Goal: Information Seeking & Learning: Learn about a topic

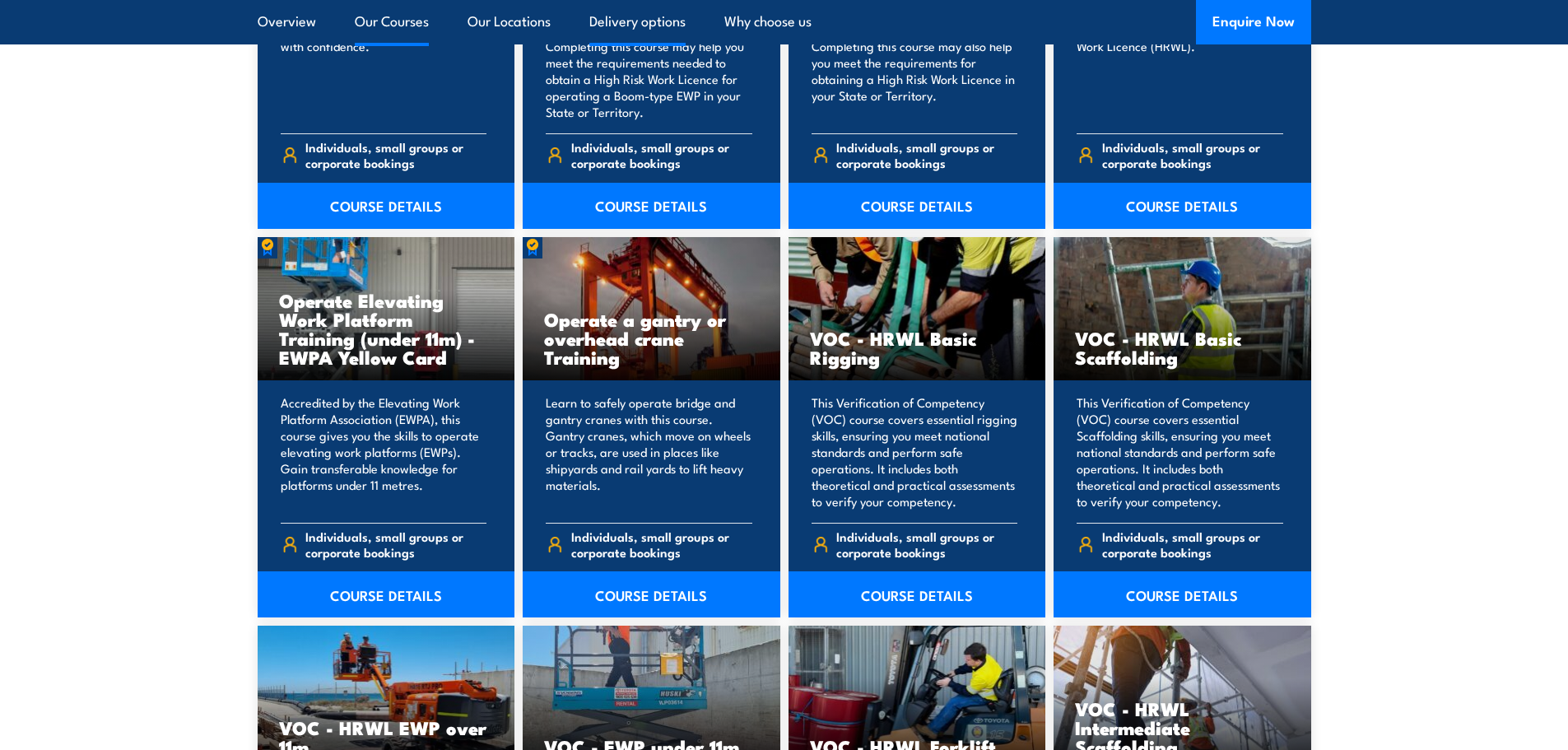
scroll to position [1646, 0]
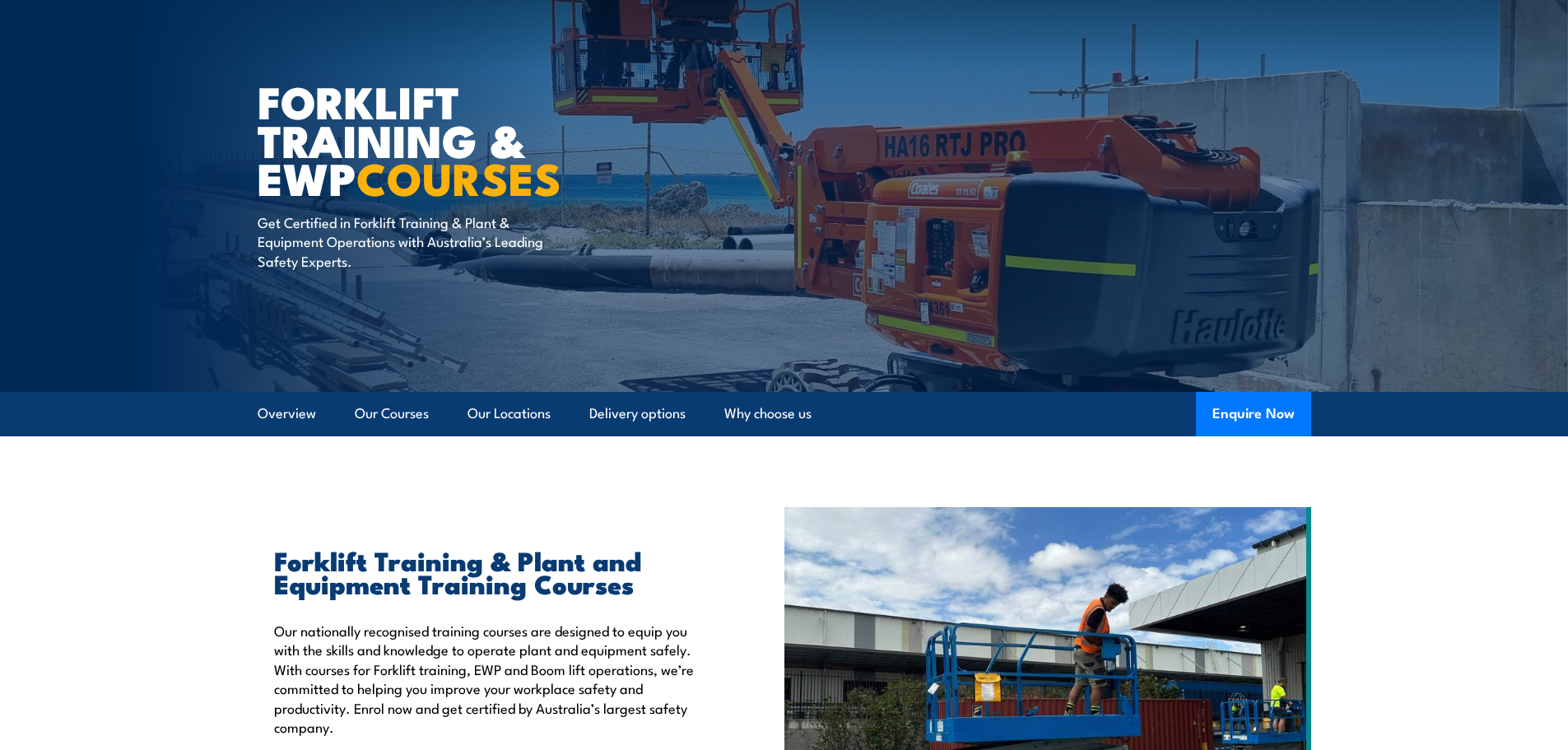
scroll to position [123, 0]
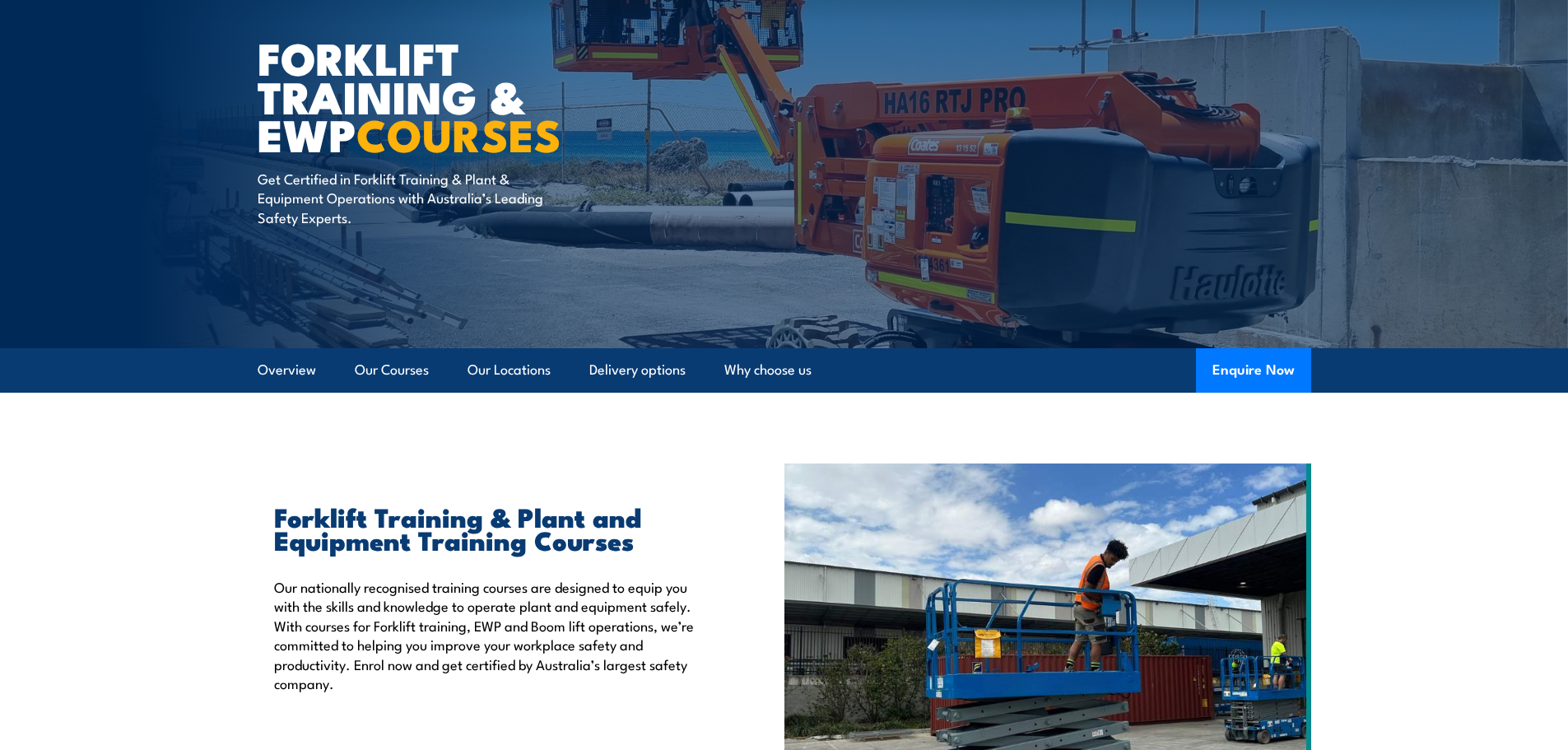
click at [515, 658] on p "Our nationally recognised training courses are designed to equip you with the s…" at bounding box center [491, 634] width 435 height 116
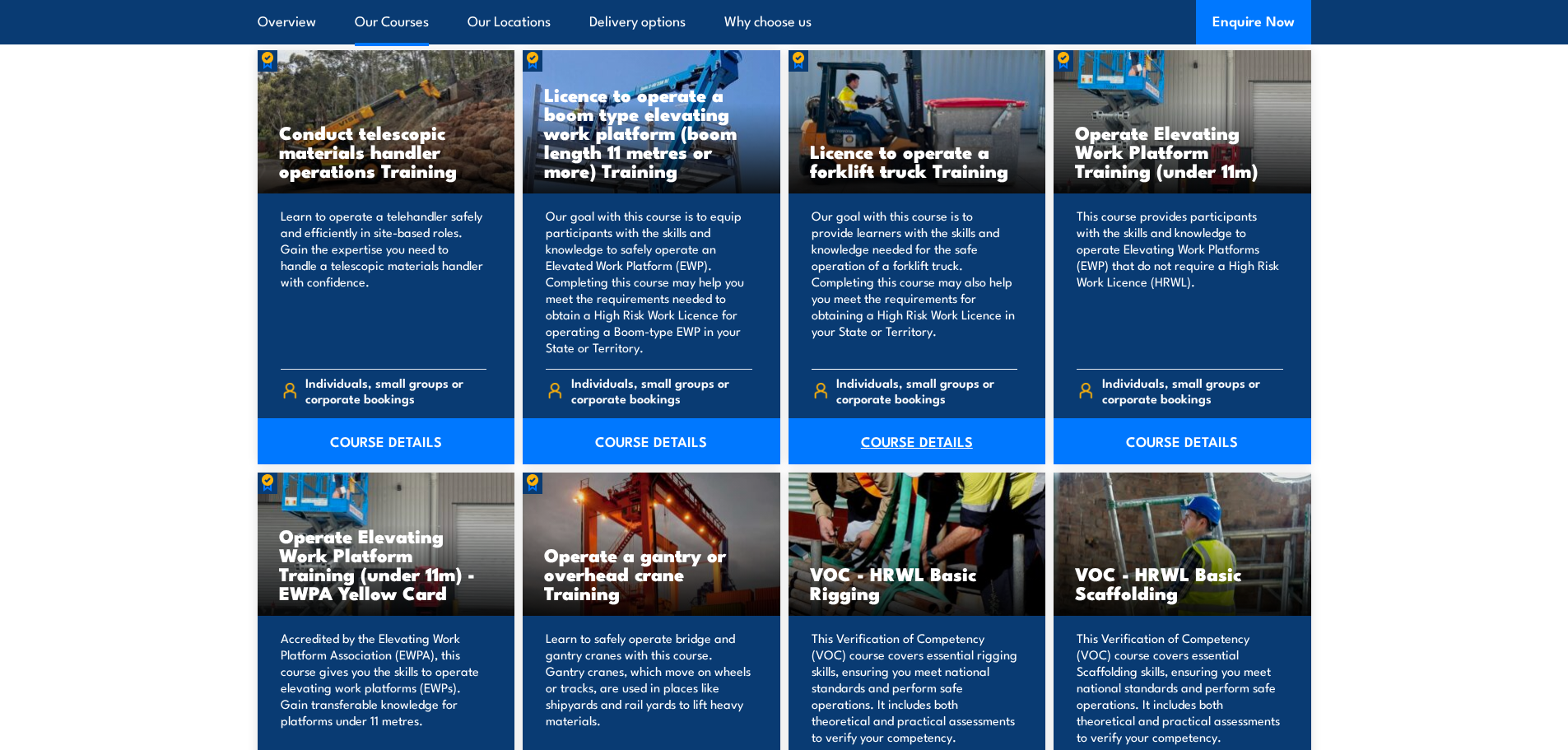
scroll to position [1348, 0]
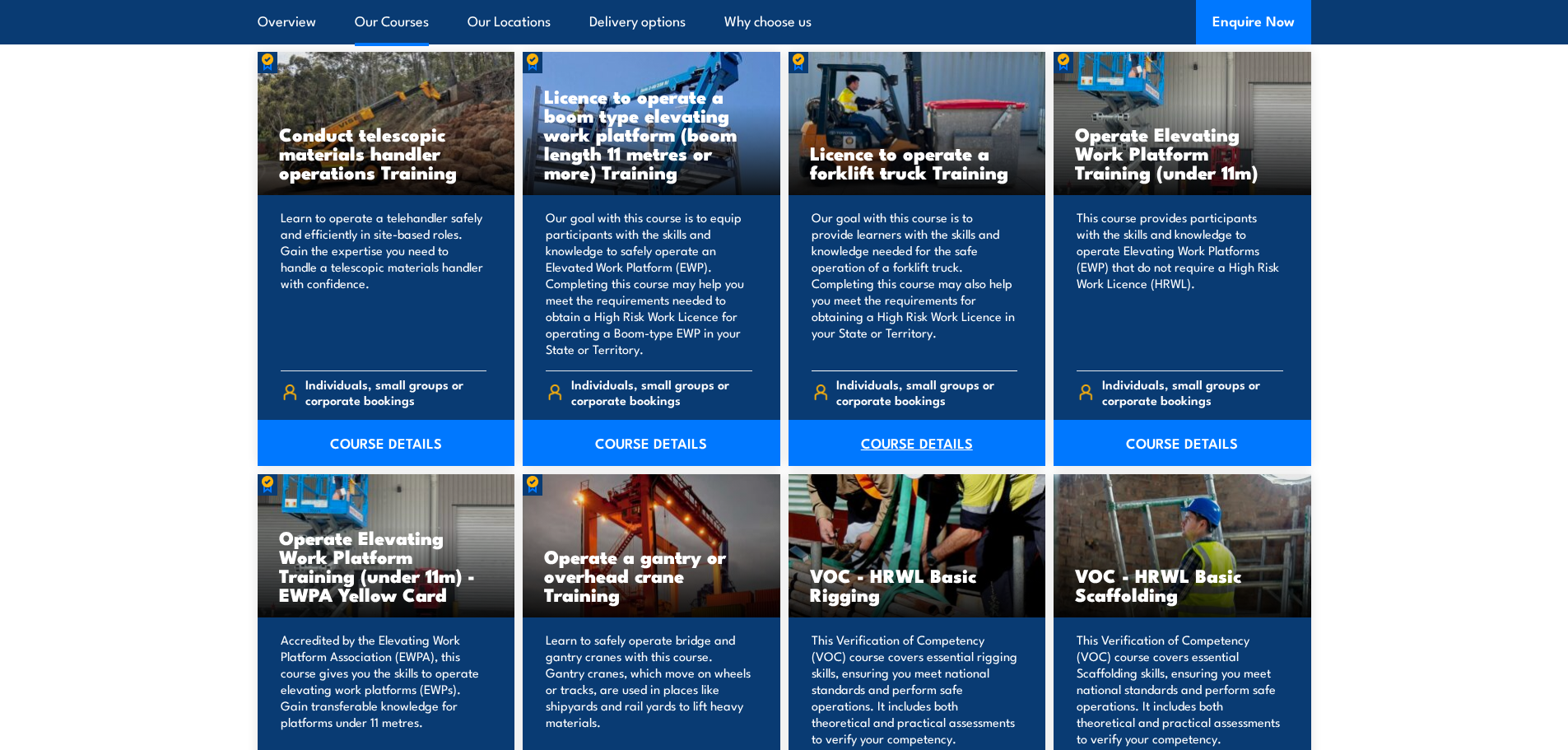
click at [927, 446] on link "COURSE DETAILS" at bounding box center [918, 443] width 258 height 46
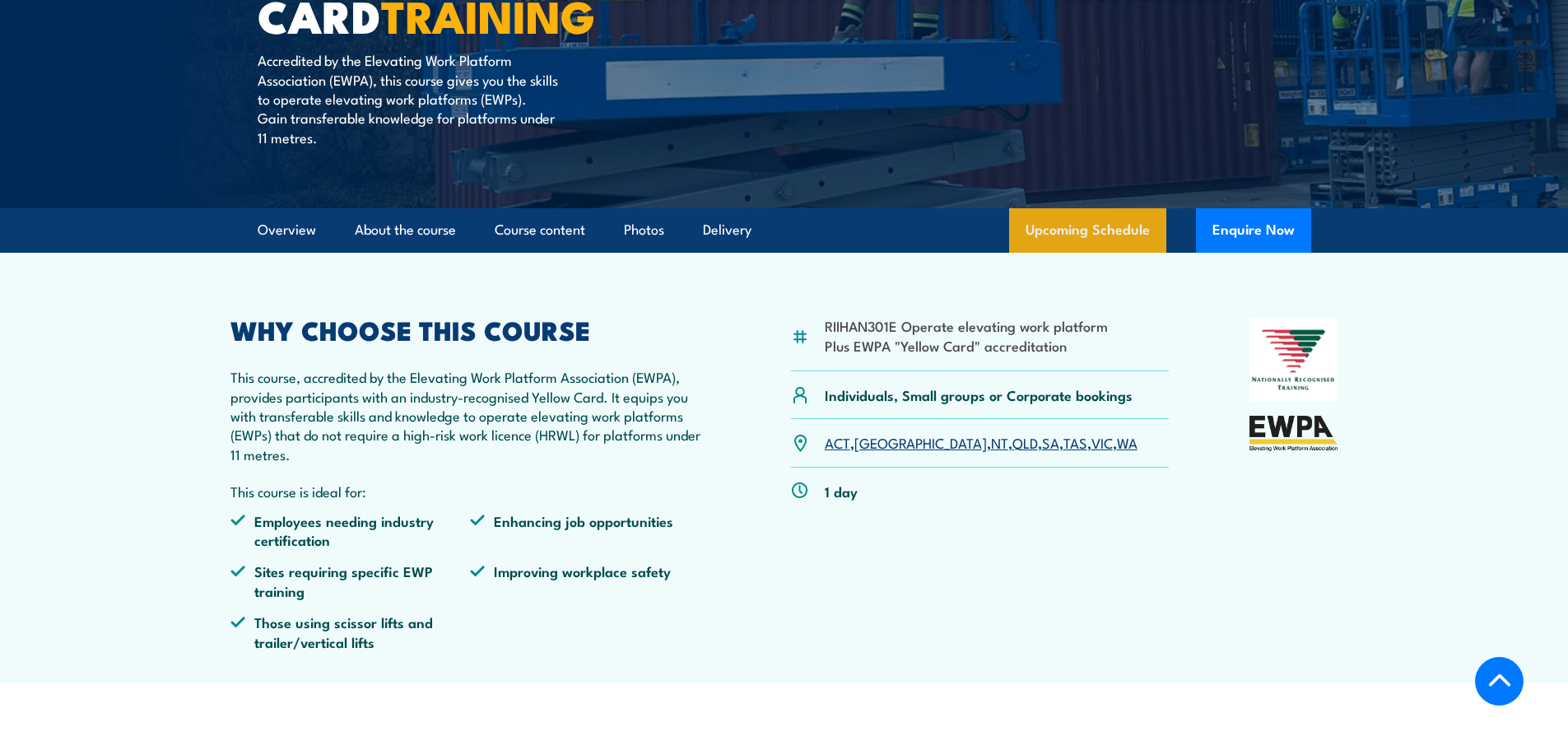
scroll to position [391, 0]
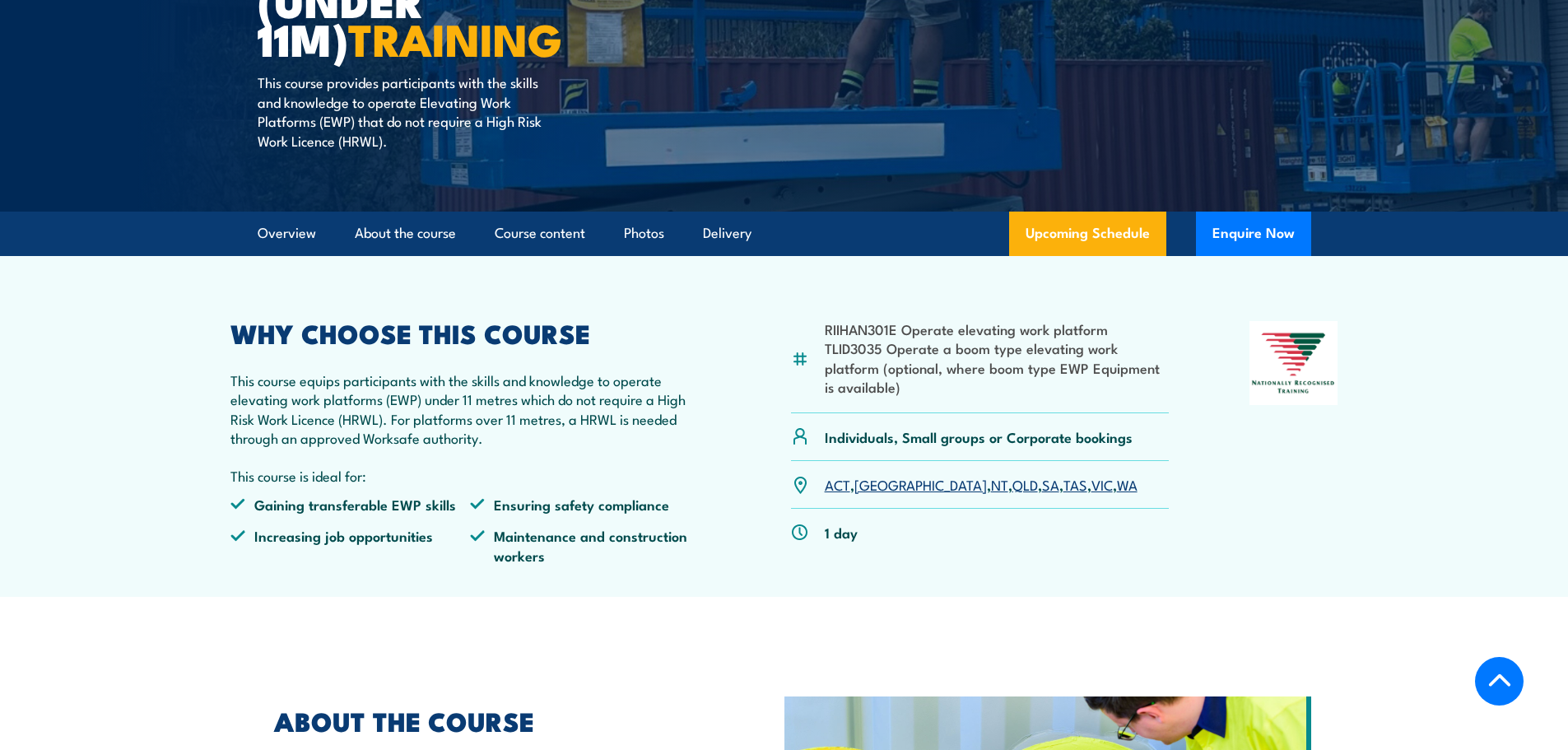
scroll to position [329, 0]
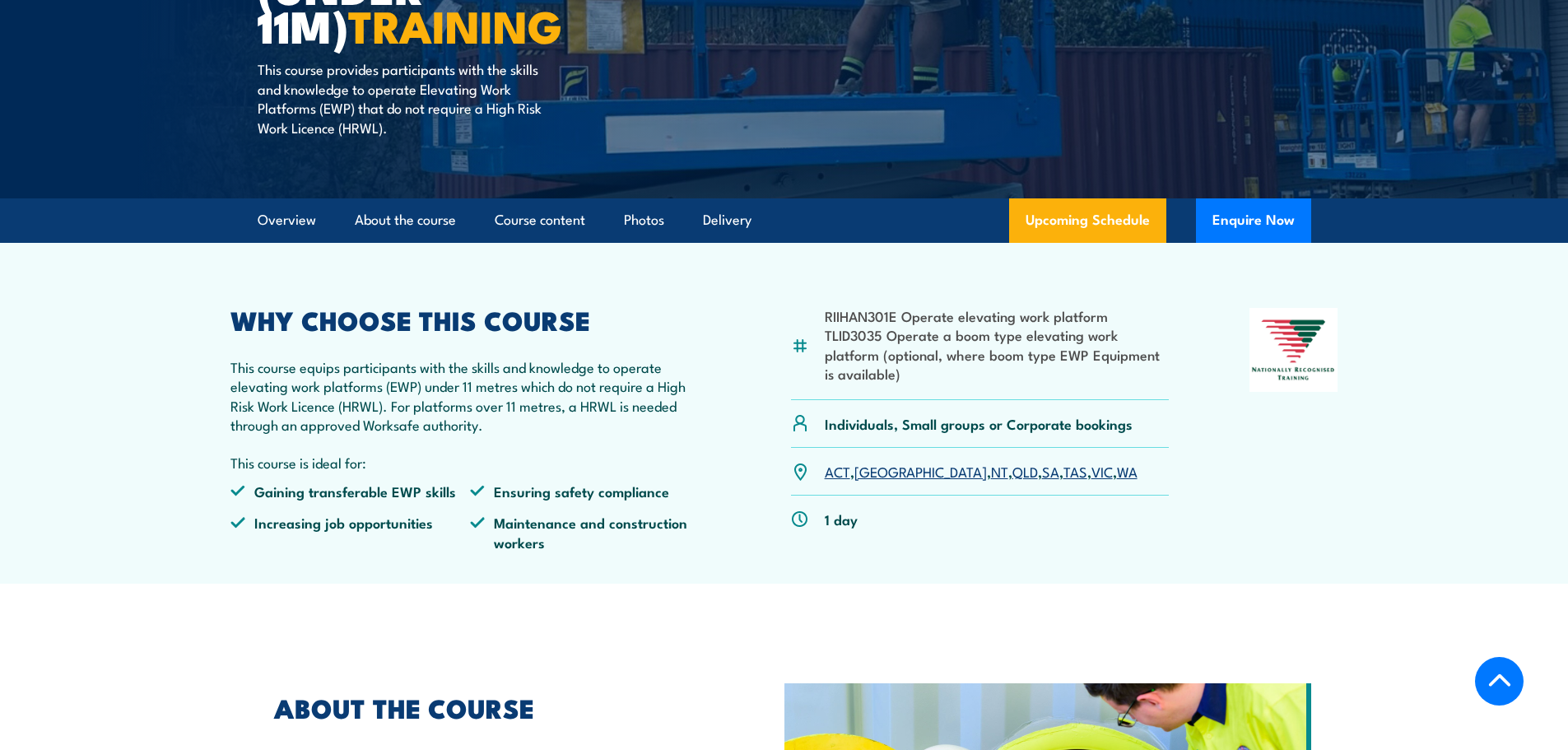
click at [543, 433] on p "This course equips participants with the skills and knowledge to operate elevat…" at bounding box center [471, 396] width 481 height 78
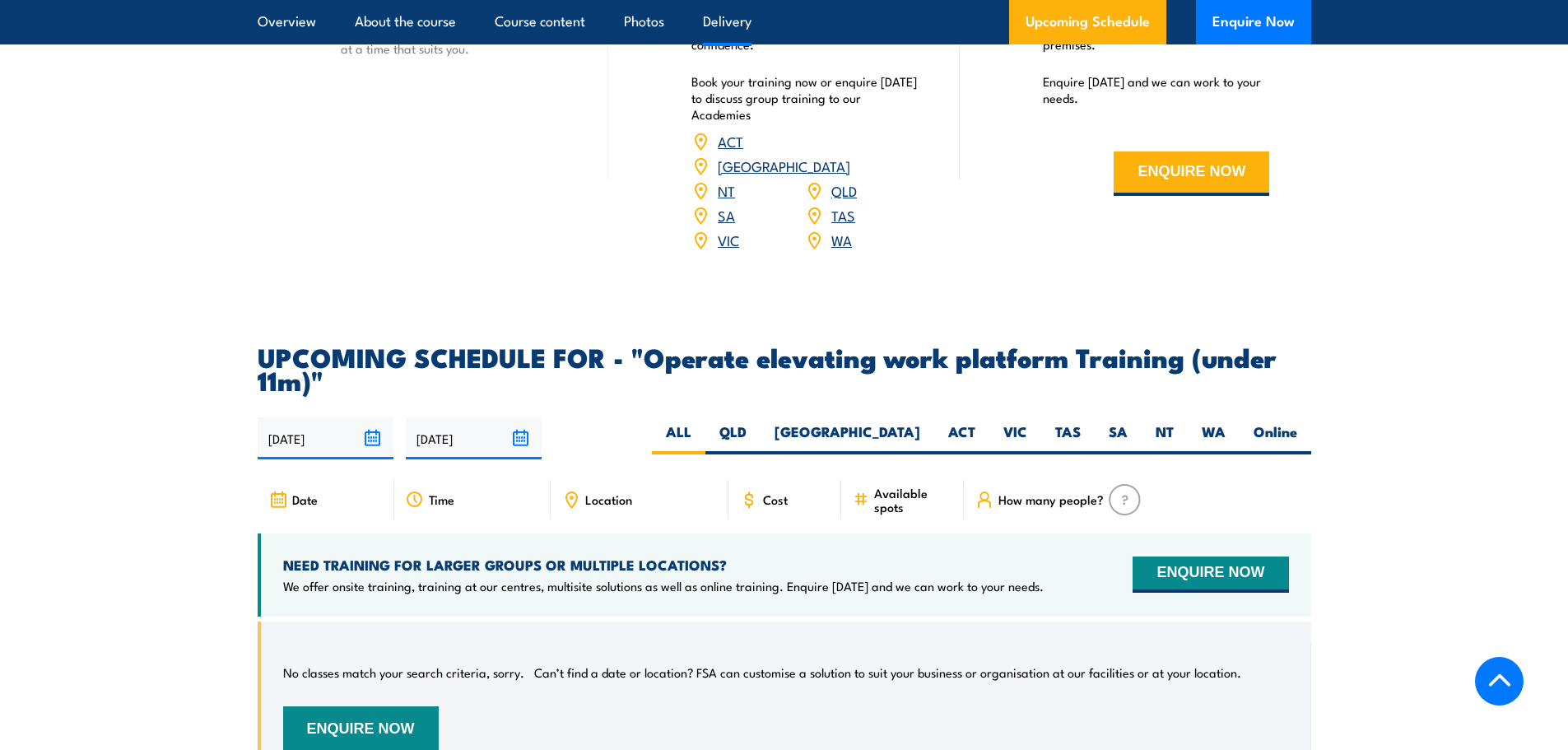
scroll to position [2263, 0]
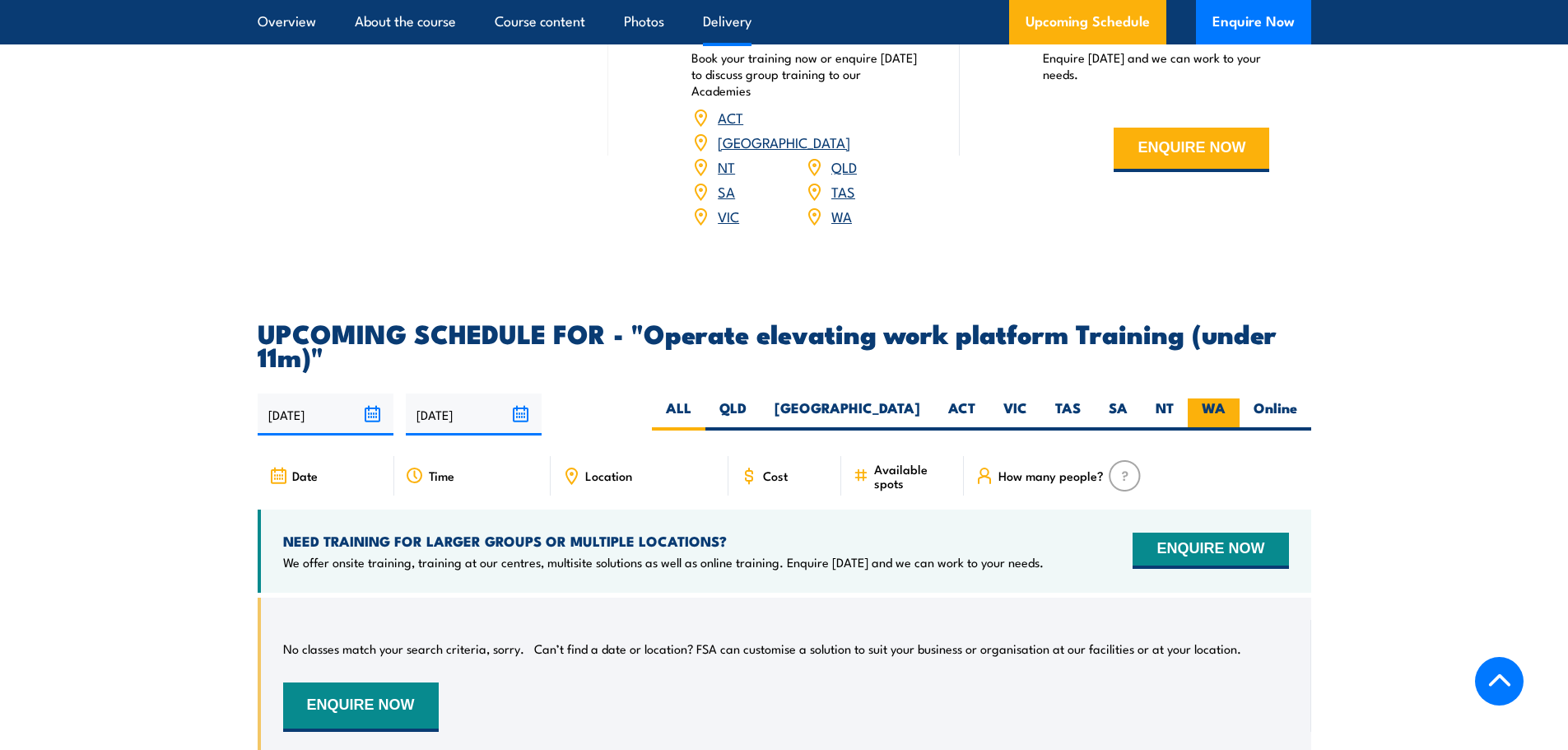
click at [1204, 399] on label "WA" at bounding box center [1214, 414] width 52 height 32
click at [1226, 399] on input "WA" at bounding box center [1231, 404] width 11 height 11
radio input "true"
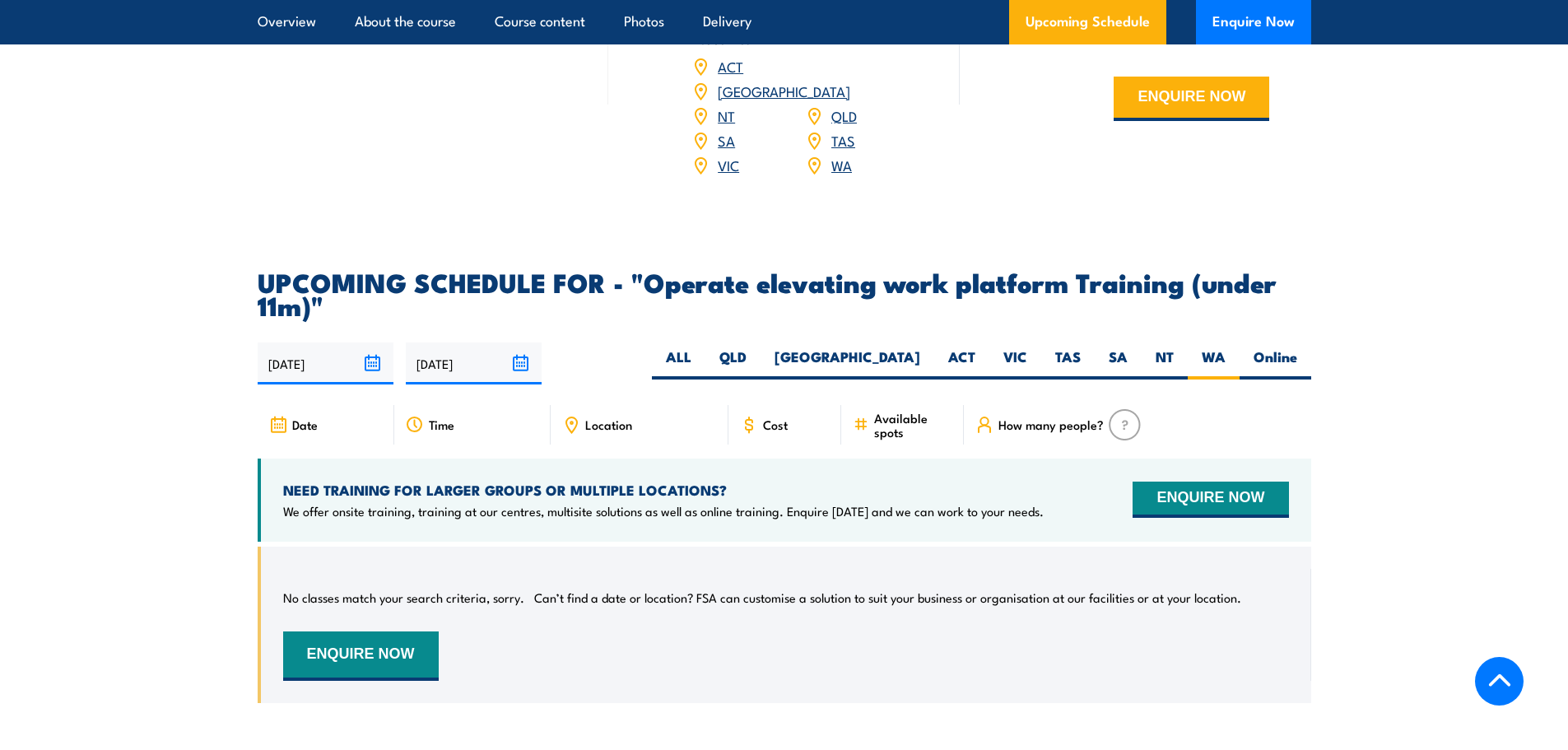
scroll to position [2436, 0]
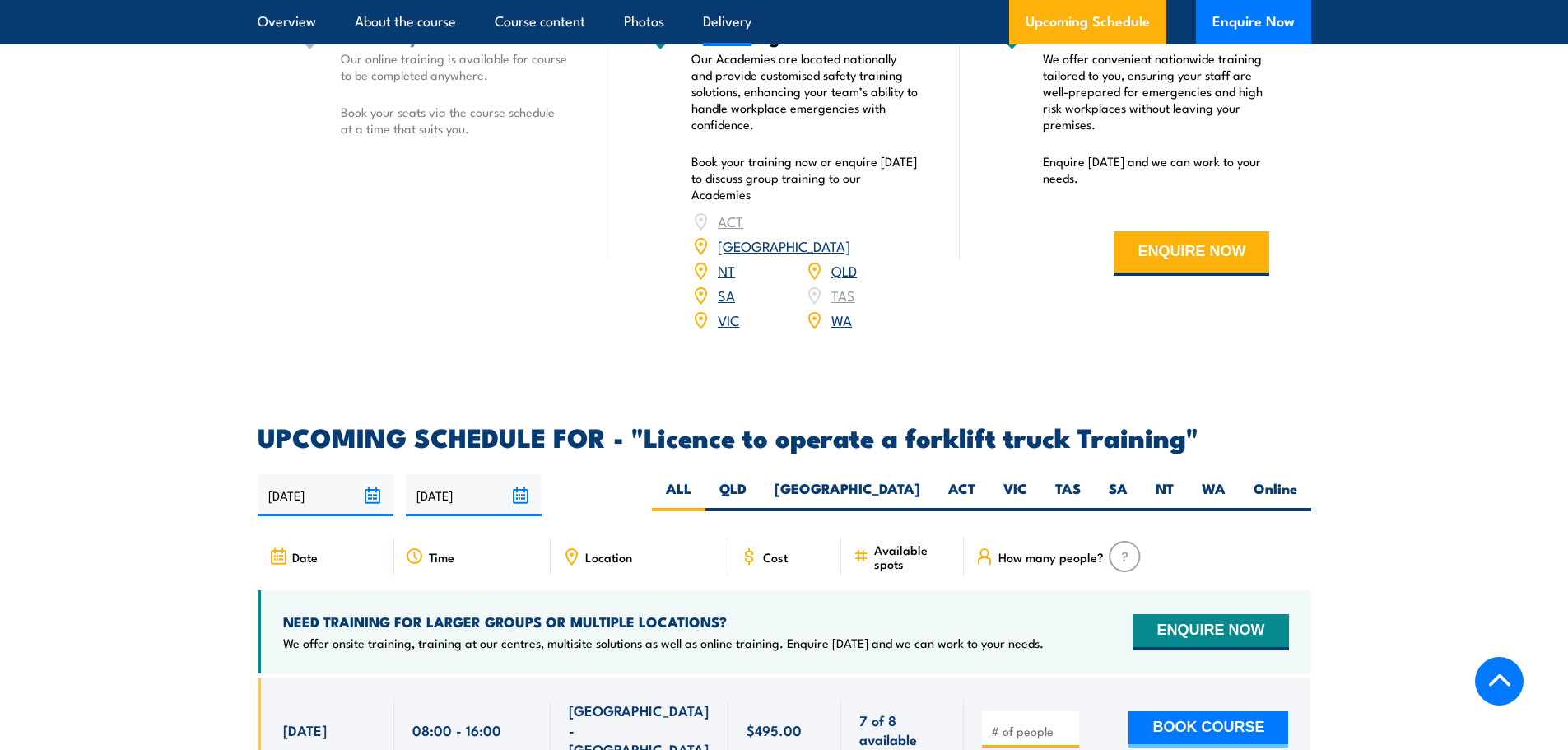
scroll to position [2428, 0]
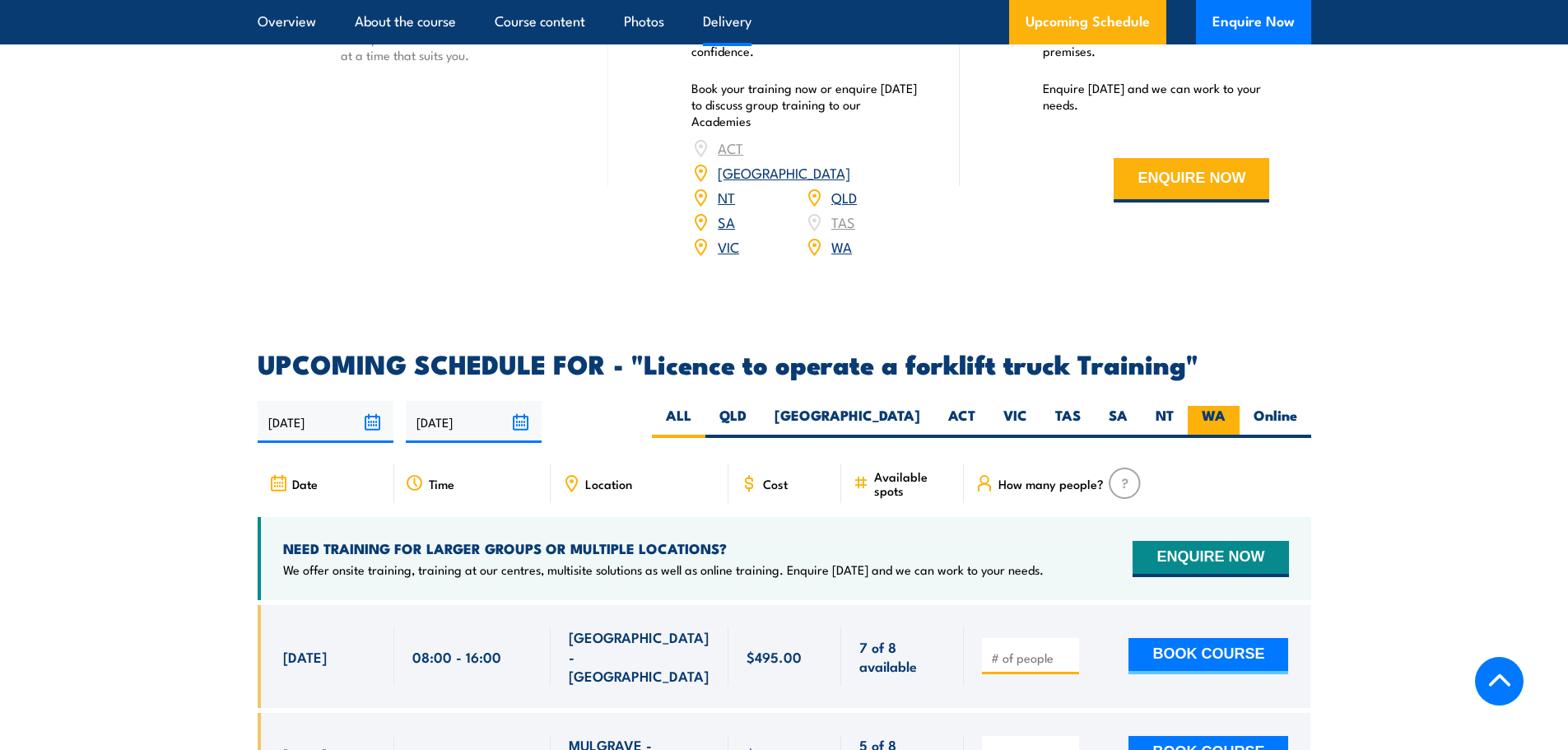
click at [1212, 406] on label "WA" at bounding box center [1214, 422] width 52 height 32
click at [1226, 406] on input "WA" at bounding box center [1231, 412] width 11 height 11
radio input "true"
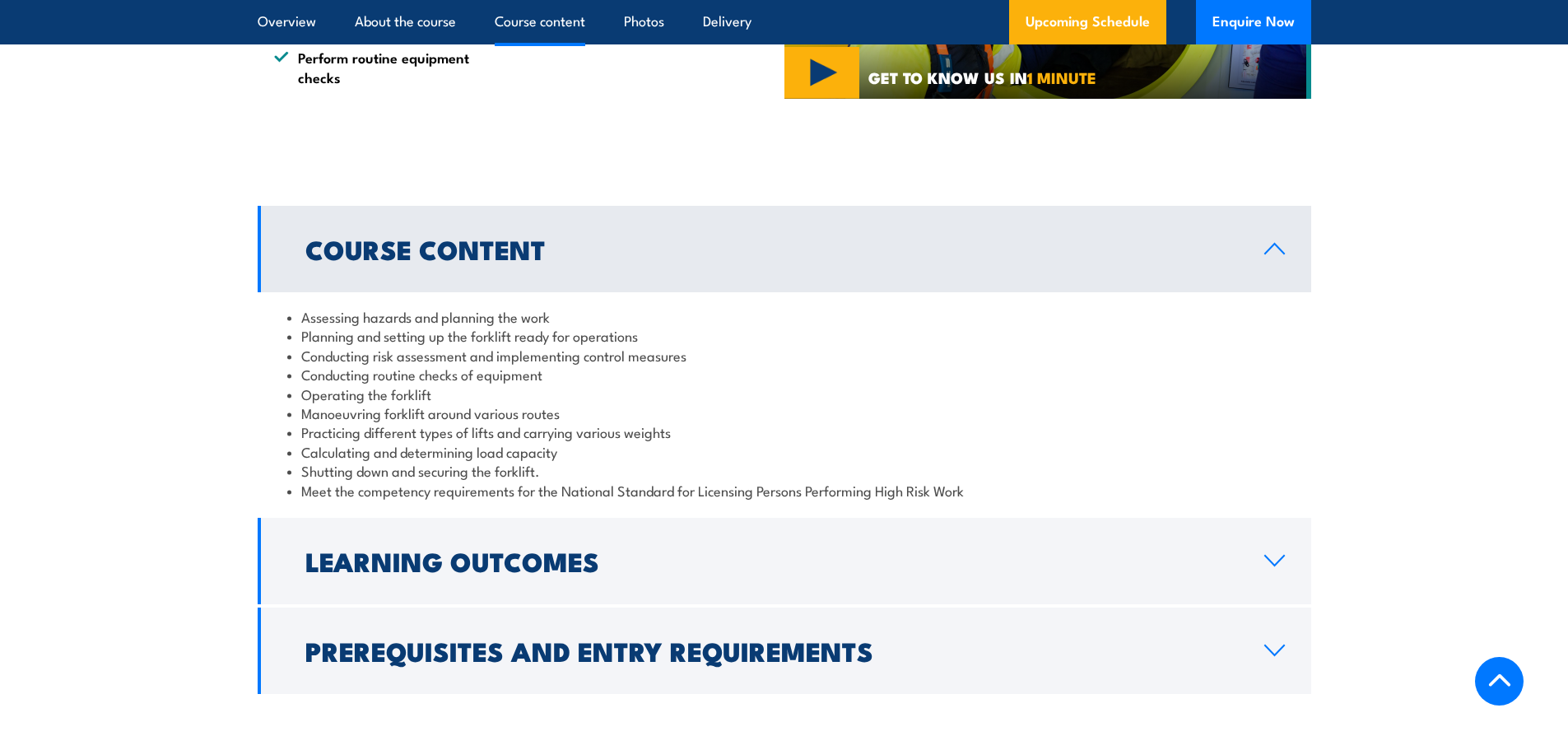
scroll to position [1458, 0]
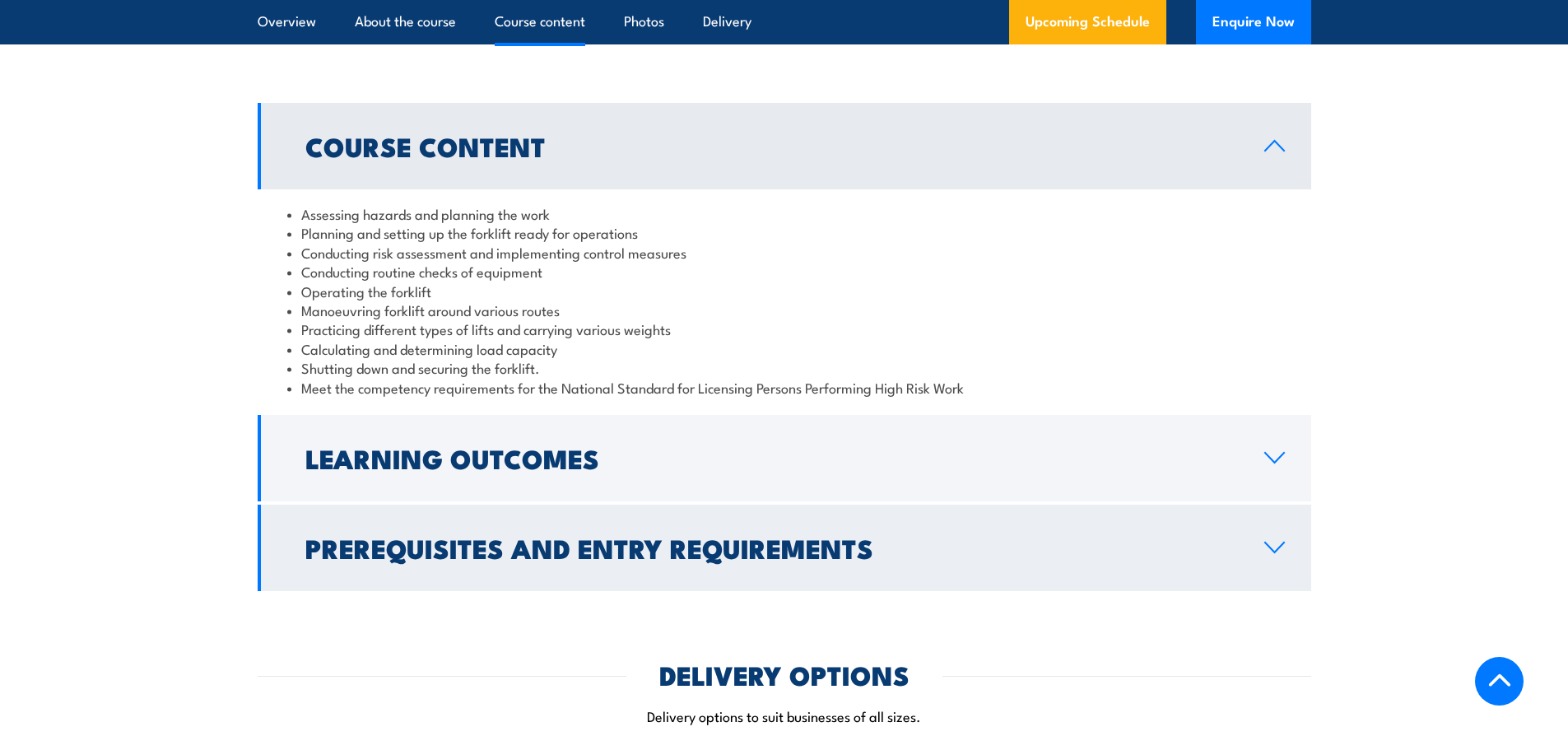
click at [594, 558] on h2 "Prerequisites and Entry Requirements" at bounding box center [772, 547] width 932 height 23
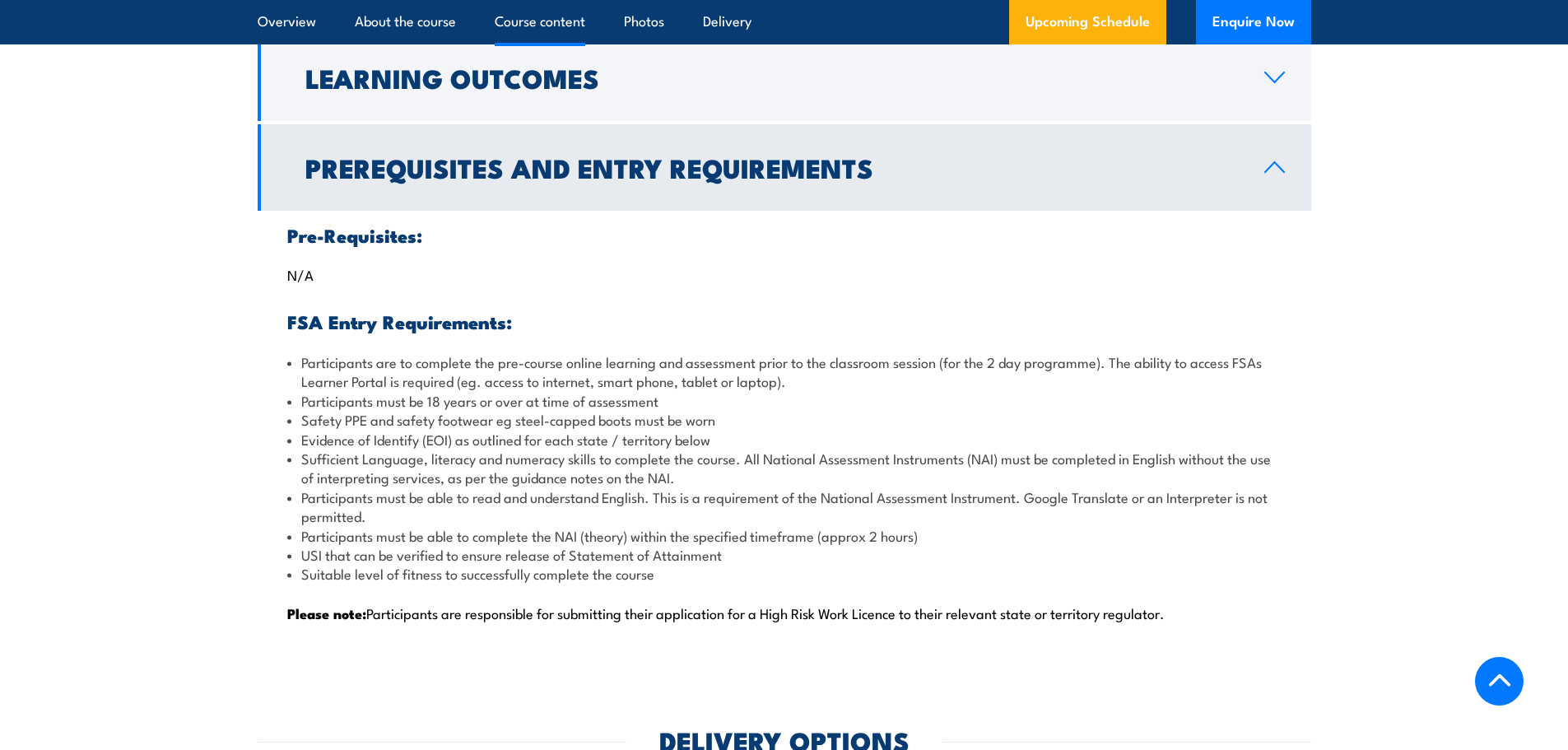
scroll to position [1664, 0]
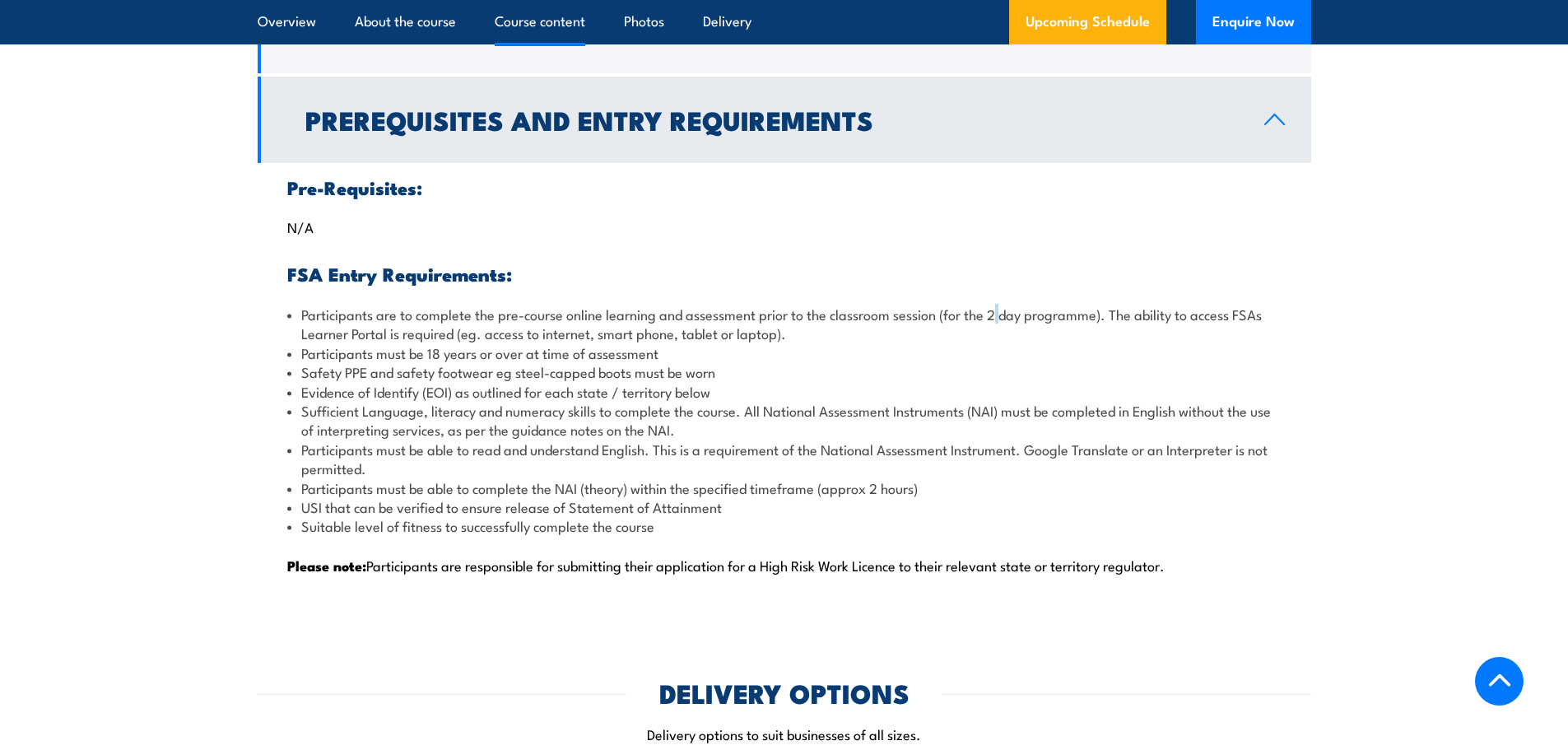
click at [1014, 311] on li "Participants are to complete the pre-course online learning and assessment prio…" at bounding box center [784, 324] width 994 height 39
click at [884, 313] on li "Participants are to complete the pre-course online learning and assessment prio…" at bounding box center [784, 324] width 994 height 39
drag, startPoint x: 833, startPoint y: 315, endPoint x: 946, endPoint y: 309, distance: 113.2
click at [946, 309] on li "Participants are to complete the pre-course online learning and assessment prio…" at bounding box center [784, 324] width 994 height 39
click at [985, 309] on li "Participants are to complete the pre-course online learning and assessment prio…" at bounding box center [784, 324] width 994 height 39
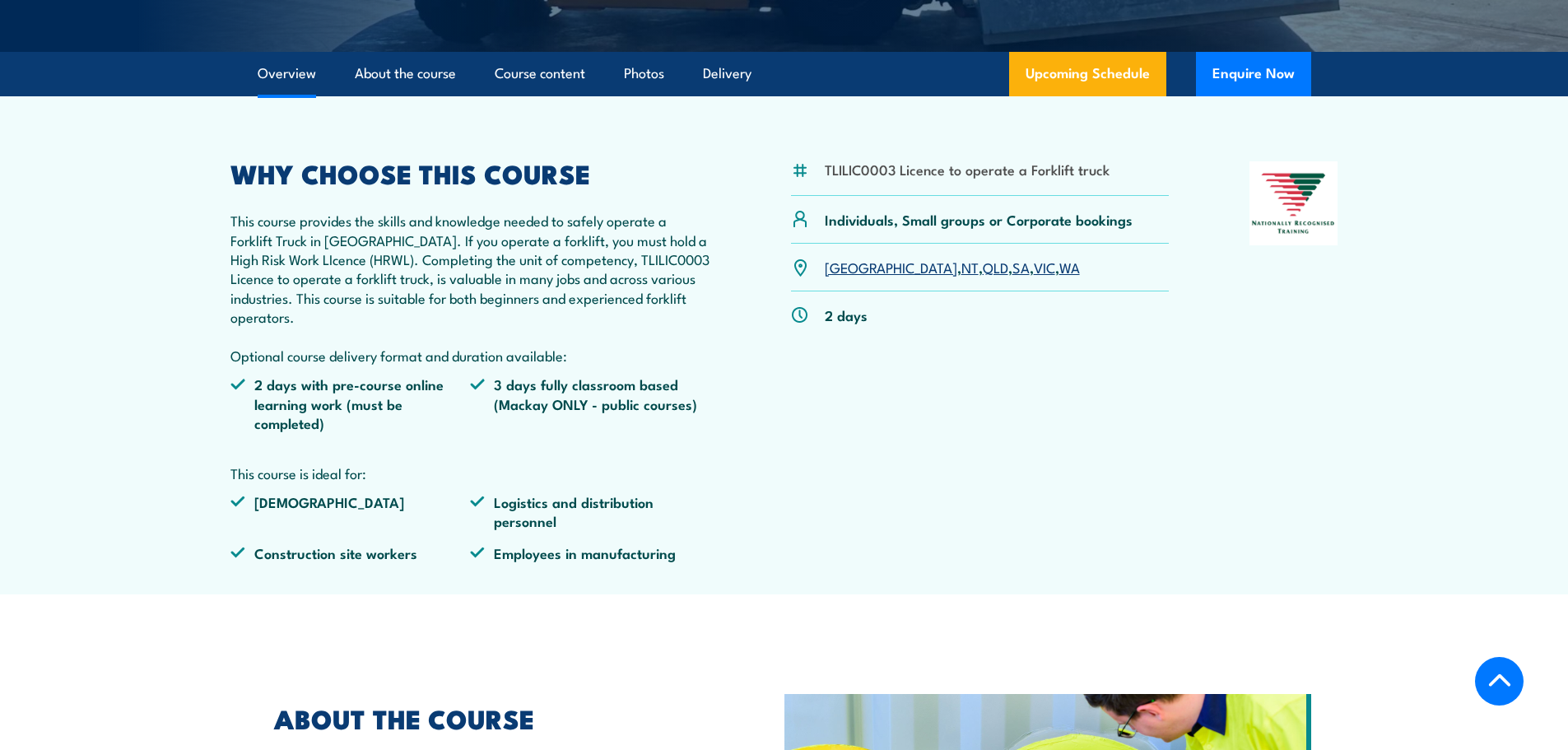
scroll to position [471, 0]
